Goal: Task Accomplishment & Management: Manage account settings

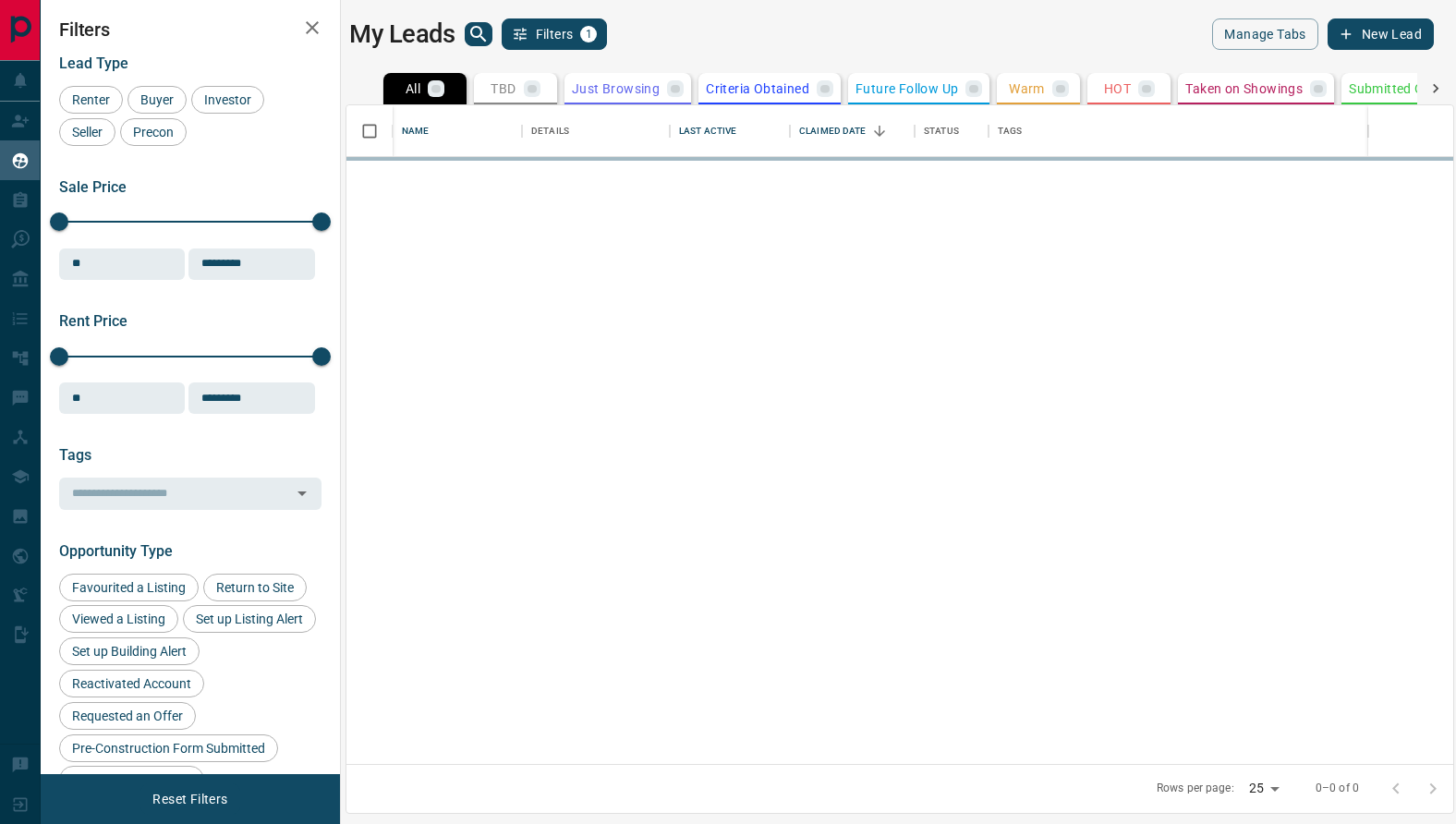
scroll to position [659, 1107]
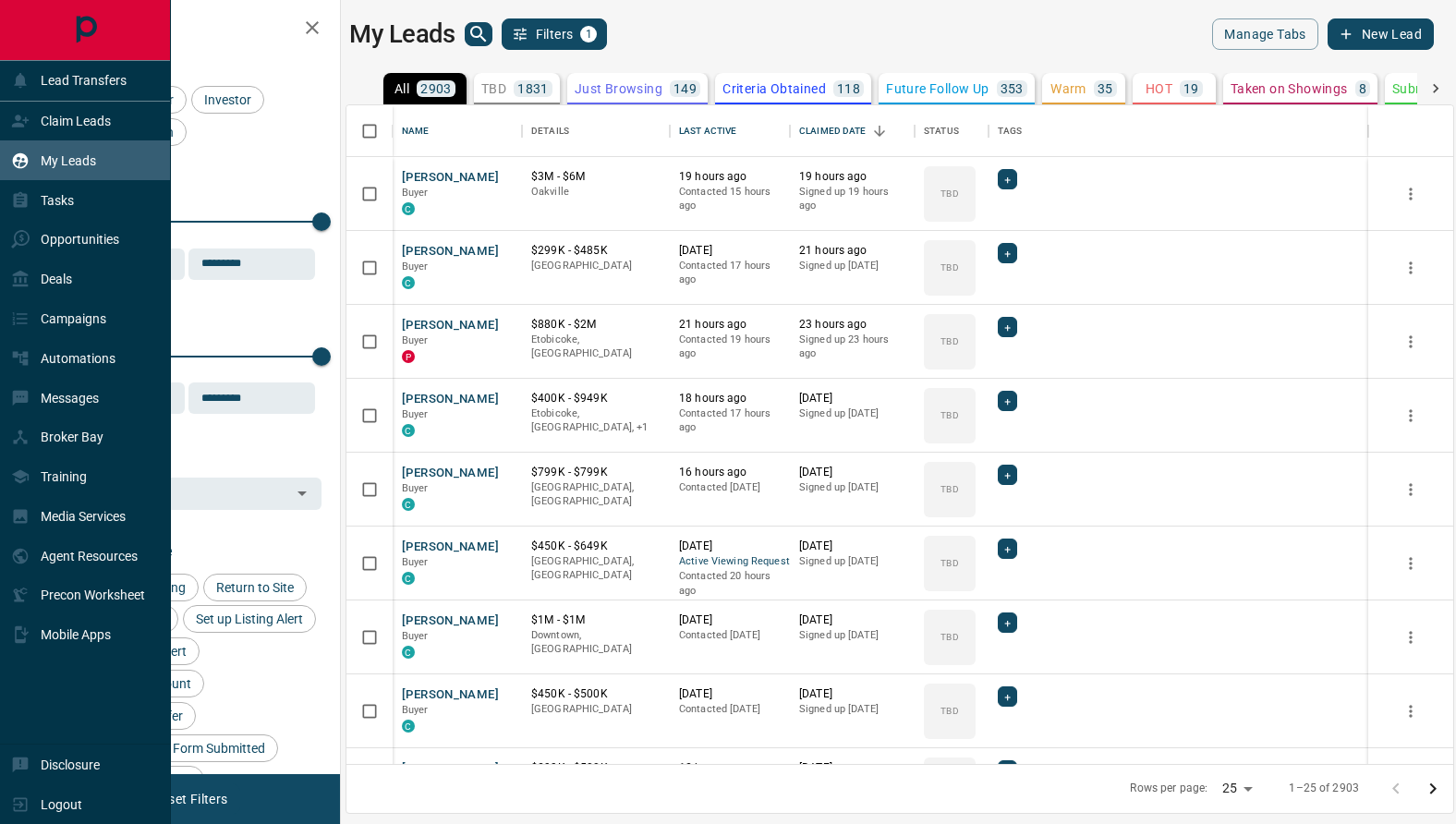
click at [49, 172] on div "My Leads" at bounding box center [53, 160] width 85 height 31
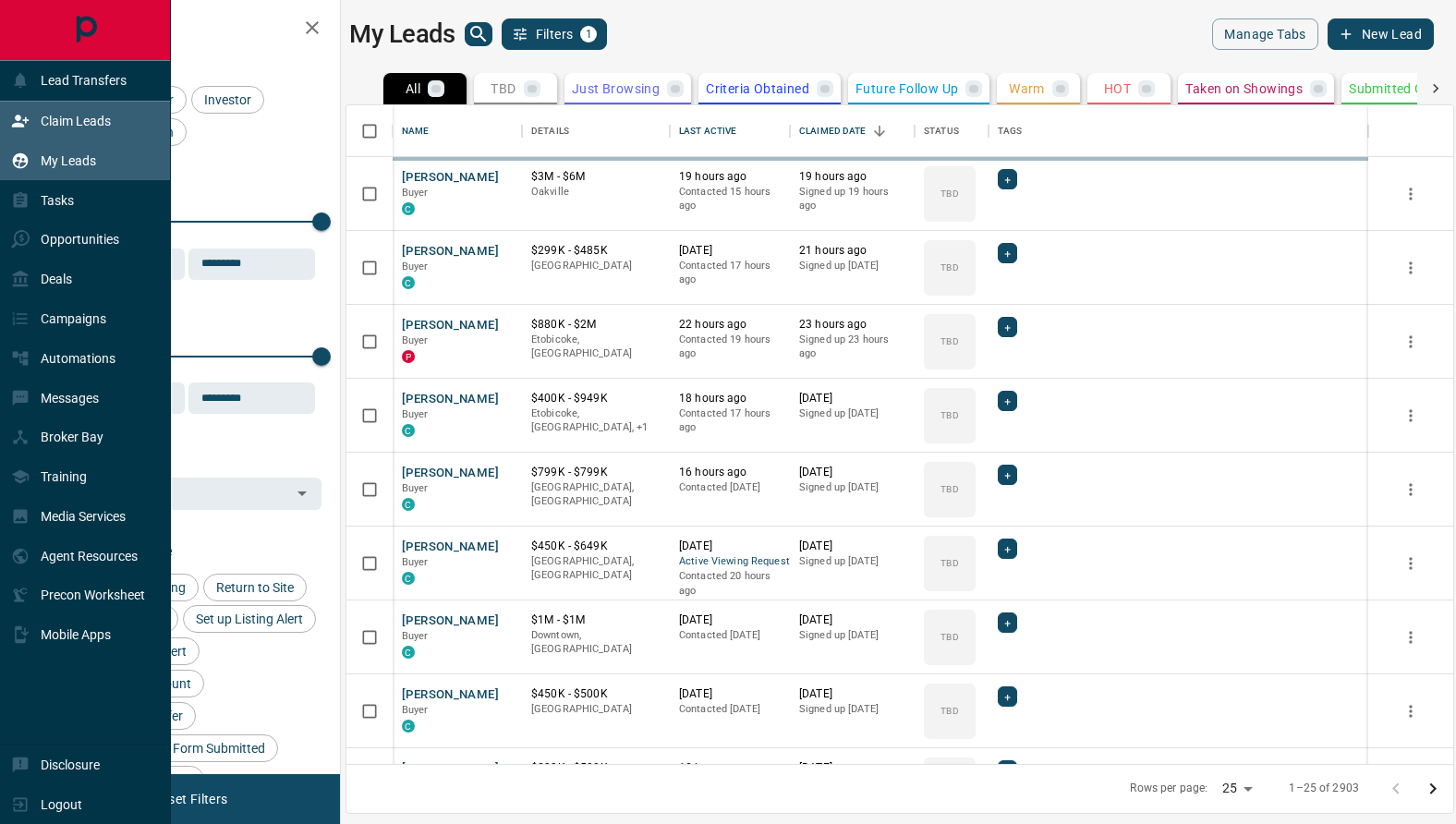
click at [48, 133] on div "Claim Leads" at bounding box center [60, 121] width 100 height 31
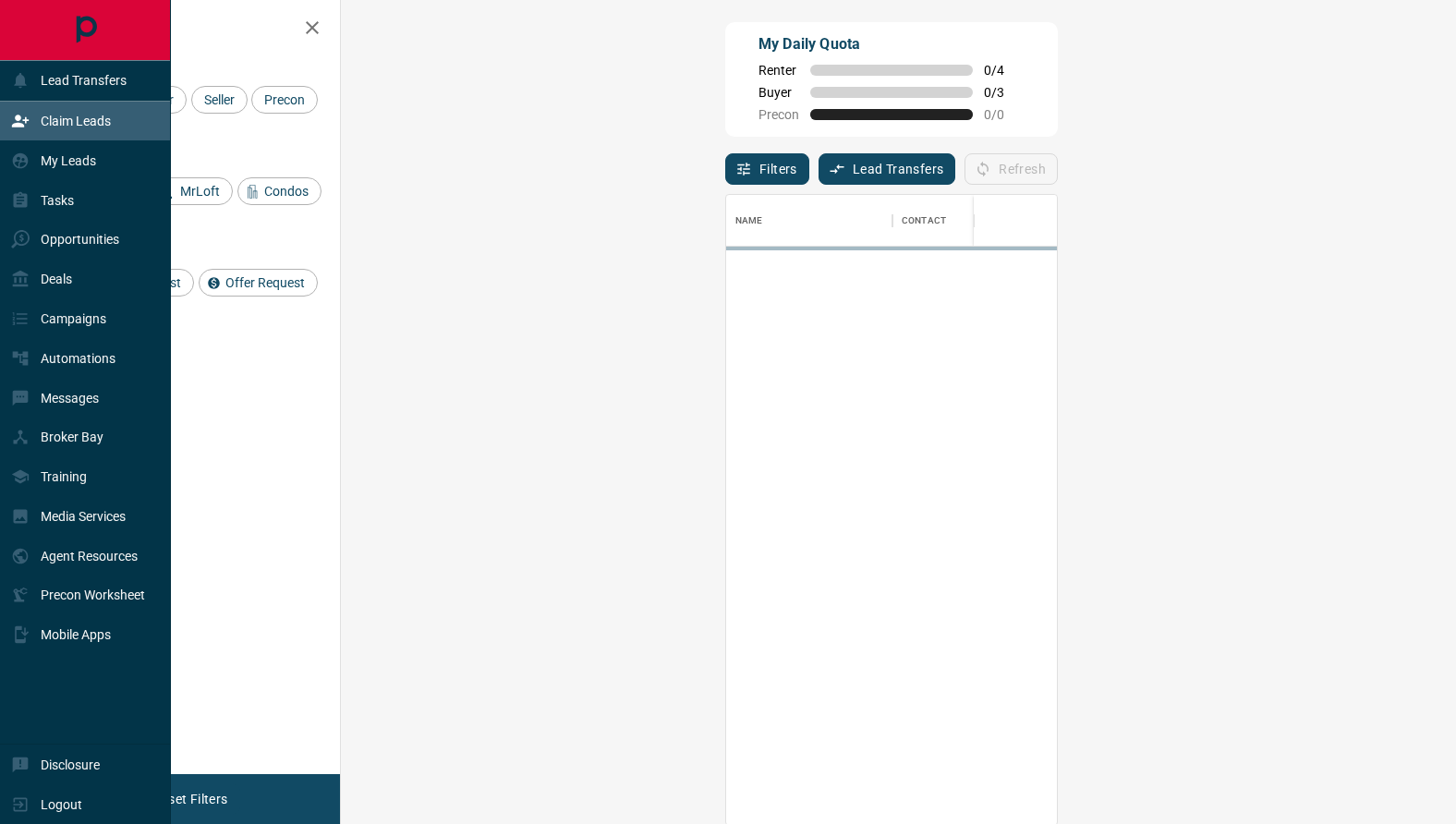
scroll to position [629, 1075]
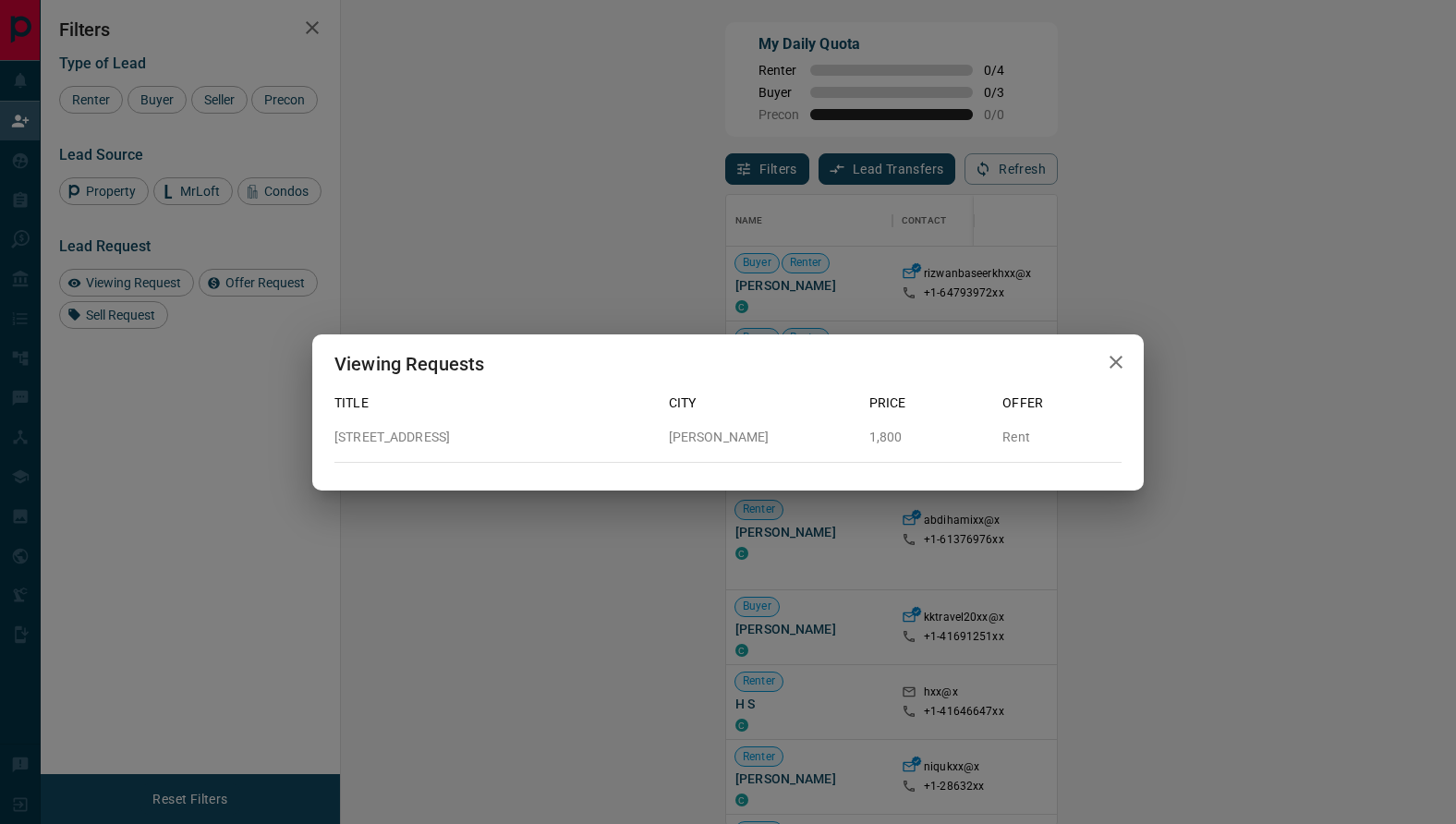
click at [1119, 360] on icon "button" at bounding box center [1116, 362] width 22 height 22
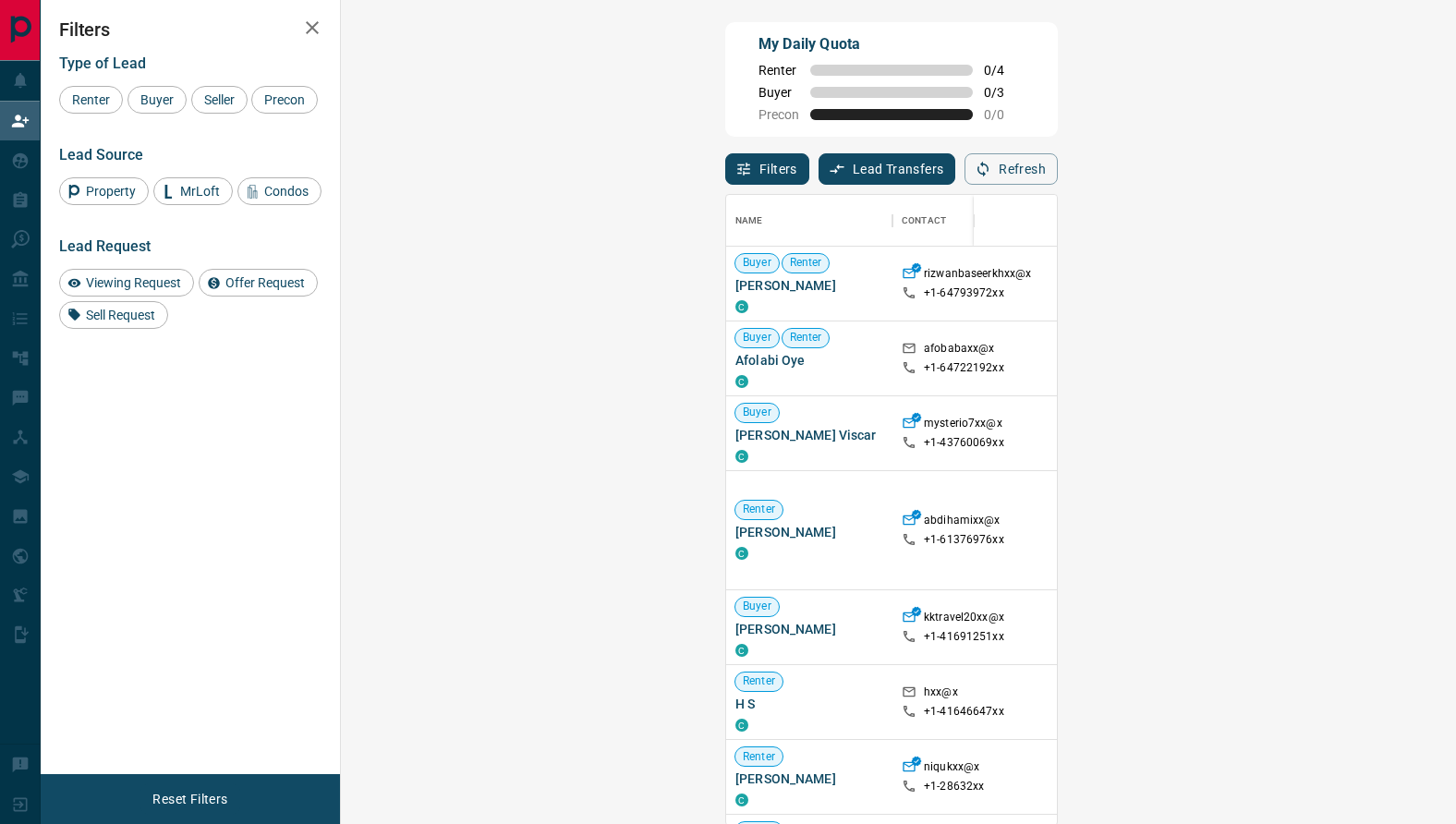
scroll to position [62, 0]
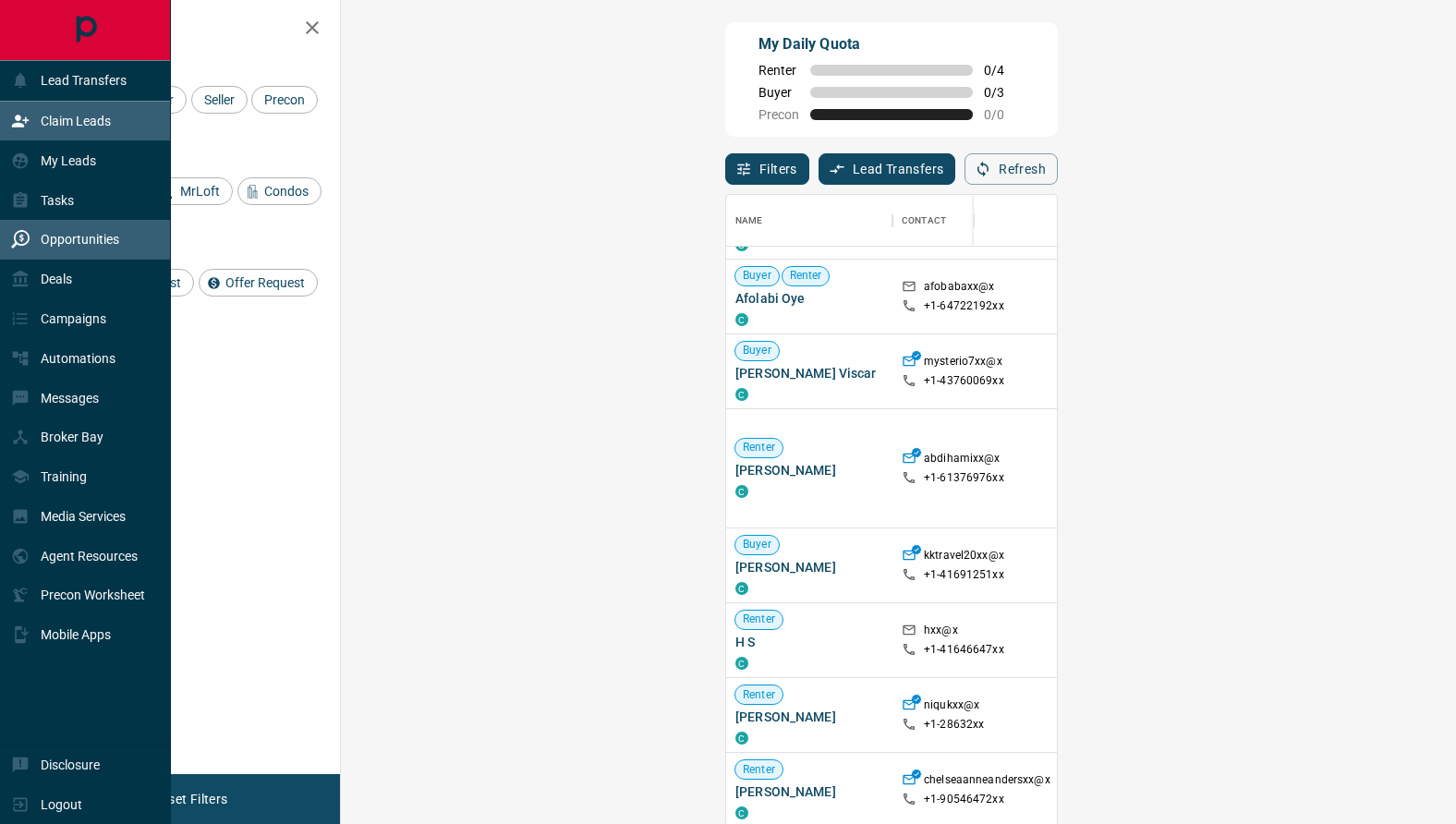
click at [54, 243] on p "Opportunities" at bounding box center [79, 238] width 78 height 15
